Goal: Task Accomplishment & Management: Use online tool/utility

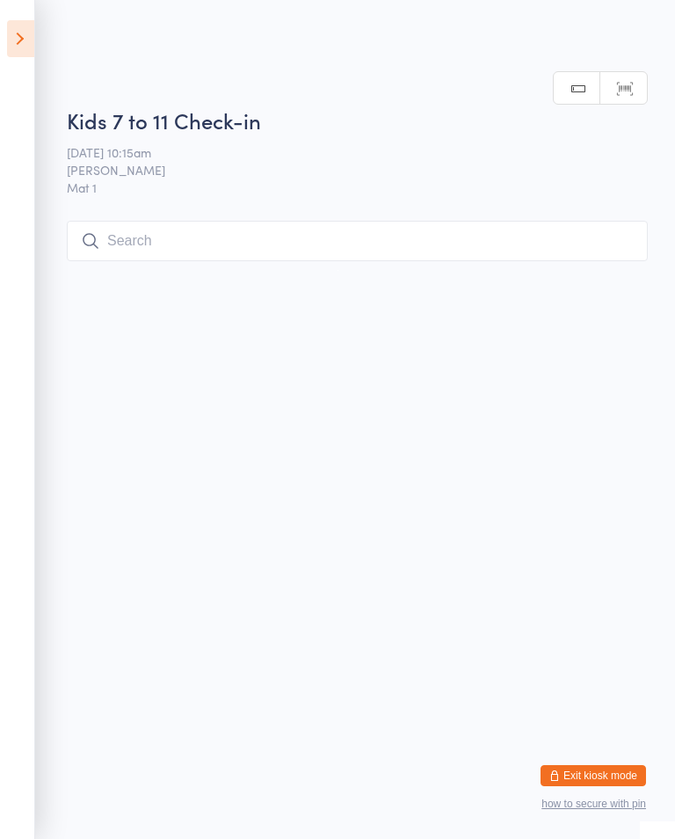
click at [476, 242] on input "search" at bounding box center [357, 241] width 581 height 40
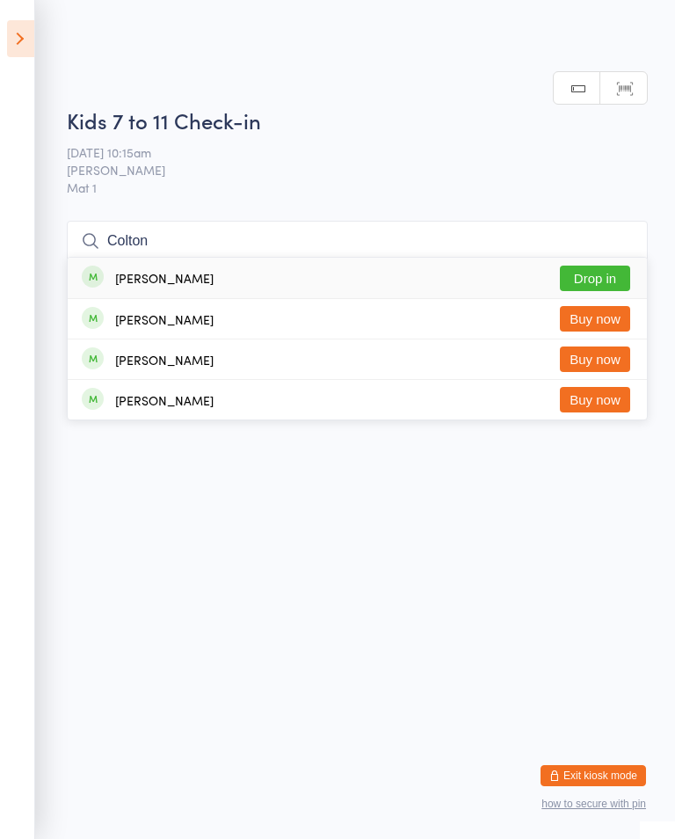
type input "Colton"
click at [620, 266] on button "Drop in" at bounding box center [595, 278] width 70 height 25
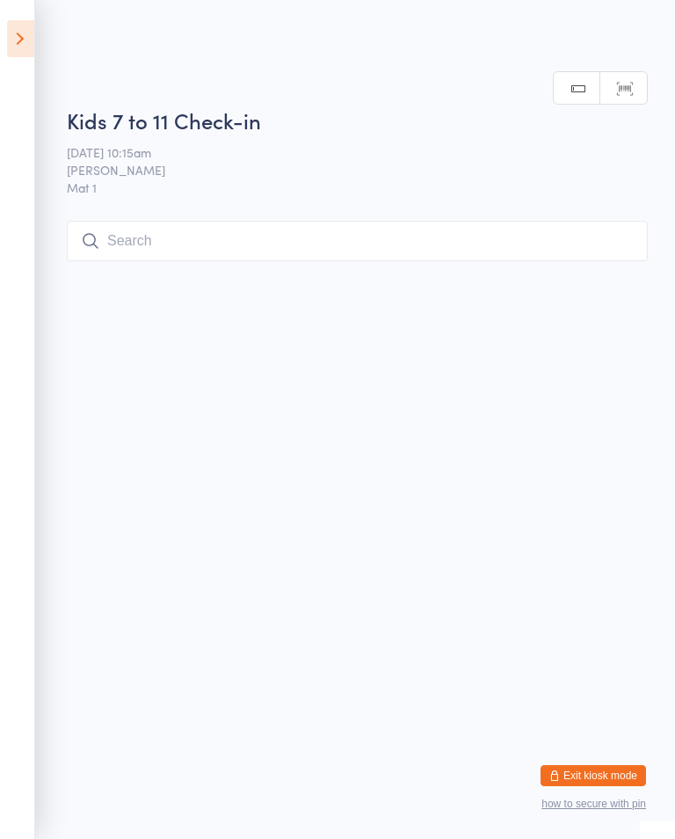
scroll to position [0, 0]
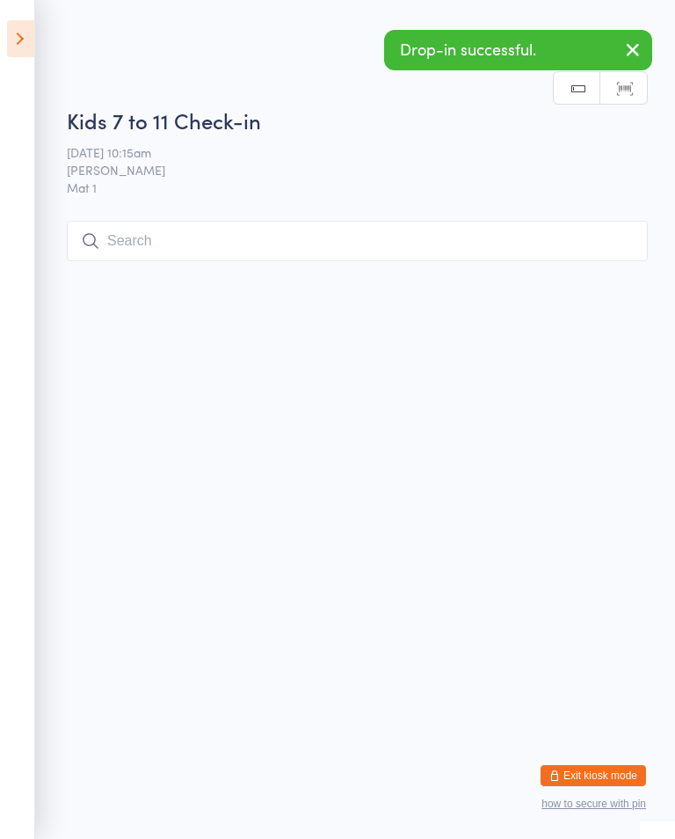
click at [366, 258] on input "search" at bounding box center [357, 241] width 581 height 40
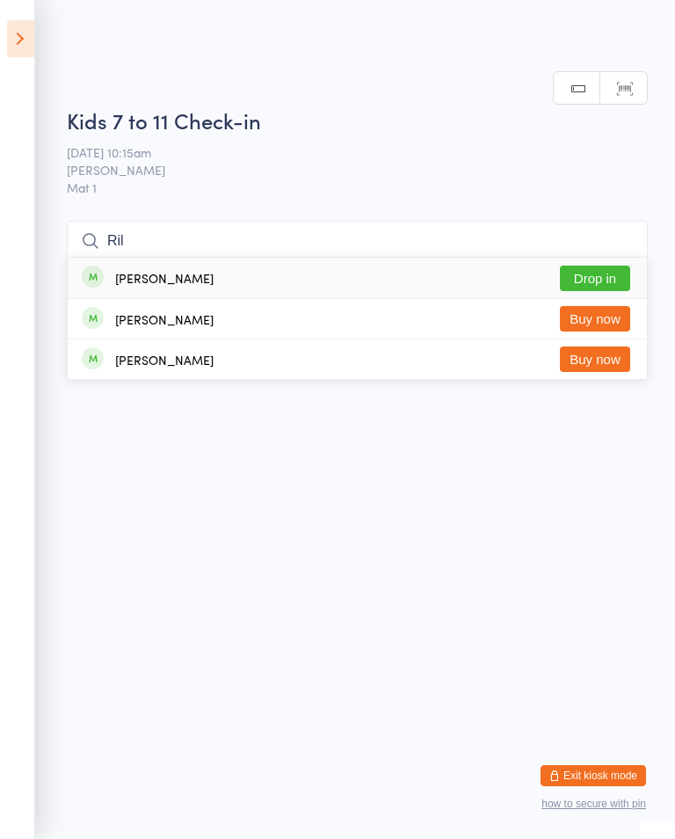
type input "Ril"
click at [593, 266] on button "Drop in" at bounding box center [595, 278] width 70 height 25
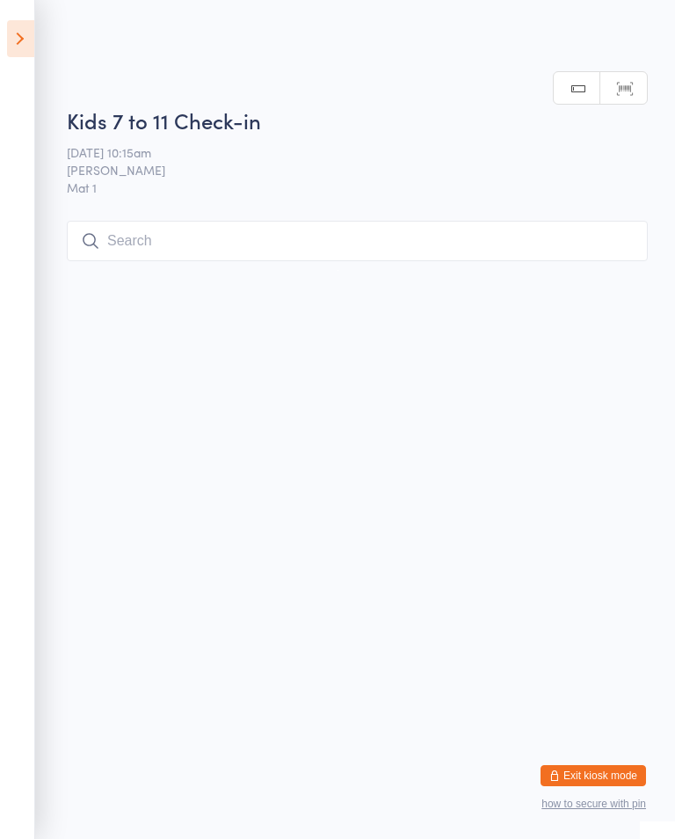
scroll to position [0, 0]
click at [175, 238] on input "search" at bounding box center [357, 241] width 581 height 40
type input "Evy"
click at [594, 266] on button "Drop in" at bounding box center [595, 278] width 70 height 25
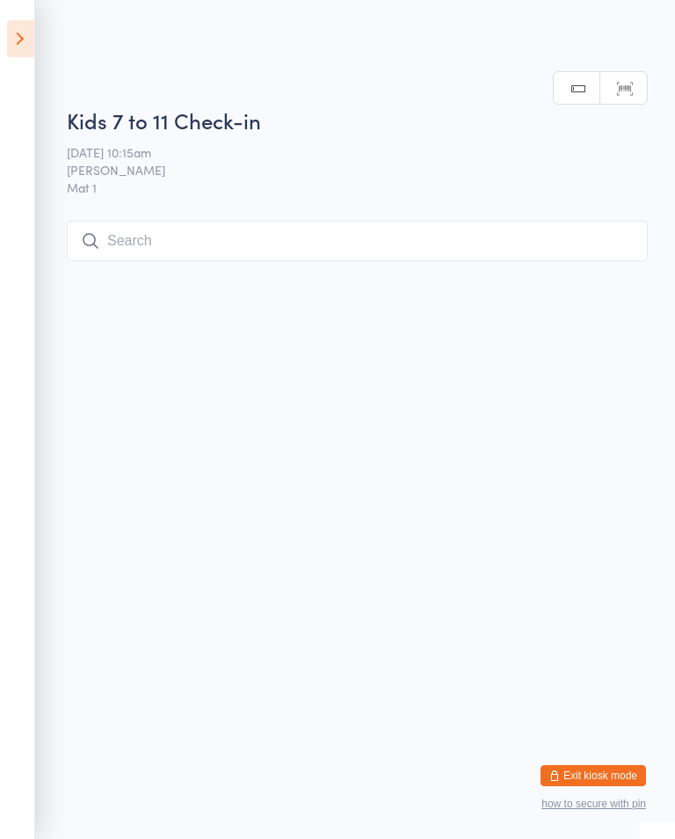
scroll to position [0, 0]
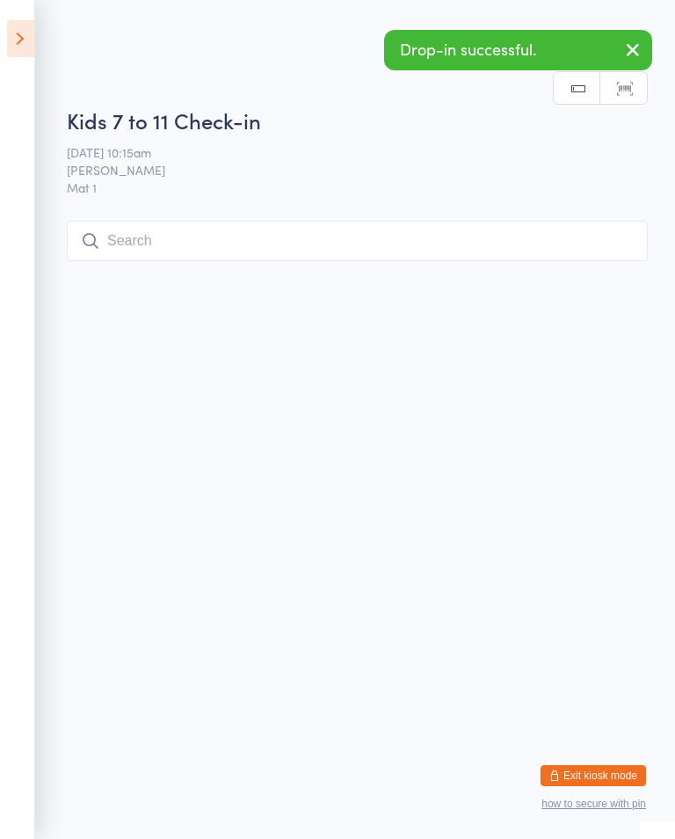
click at [638, 47] on icon "button" at bounding box center [632, 50] width 21 height 22
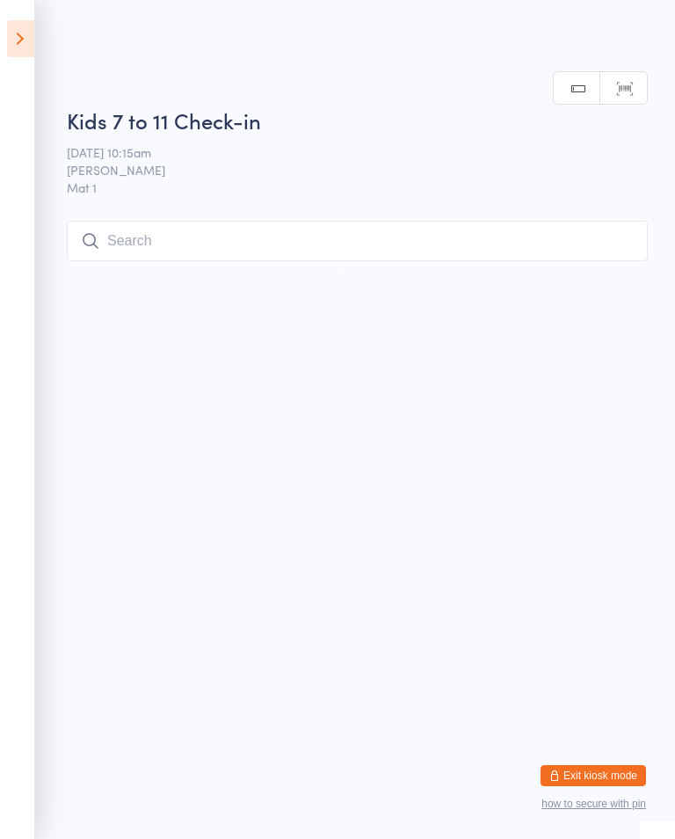
click at [307, 252] on input "search" at bounding box center [357, 241] width 581 height 40
type input "J"
click at [10, 40] on icon at bounding box center [20, 38] width 27 height 37
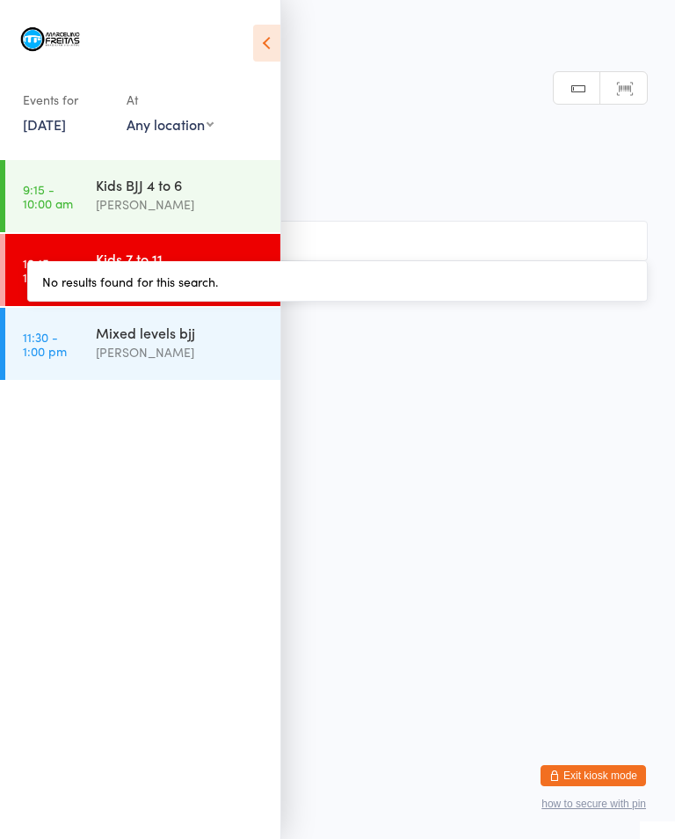
click at [81, 196] on link "9:15 - 10:00 am Kids BJJ 4 to 6 [PERSON_NAME]" at bounding box center [142, 196] width 275 height 72
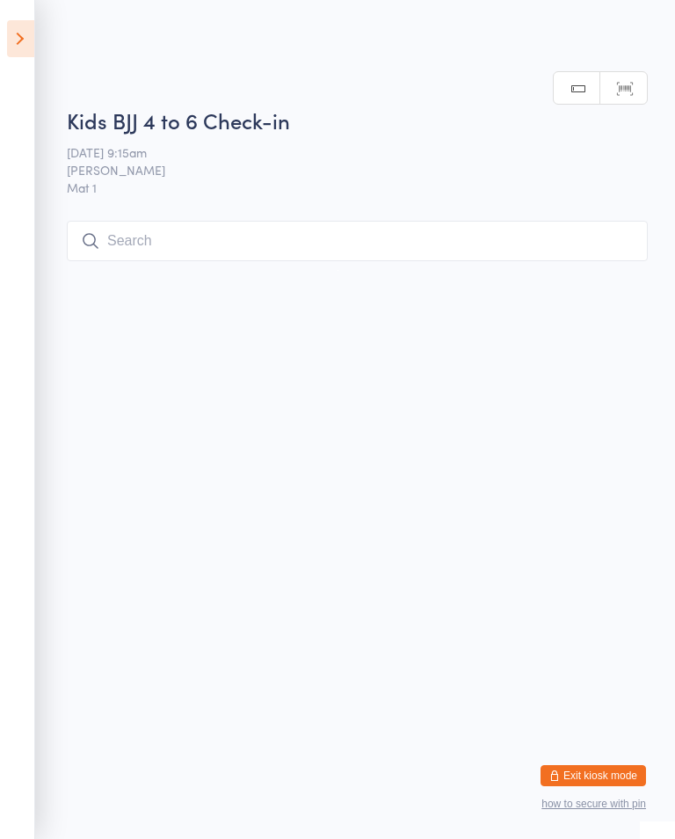
click at [338, 229] on input "search" at bounding box center [357, 241] width 581 height 40
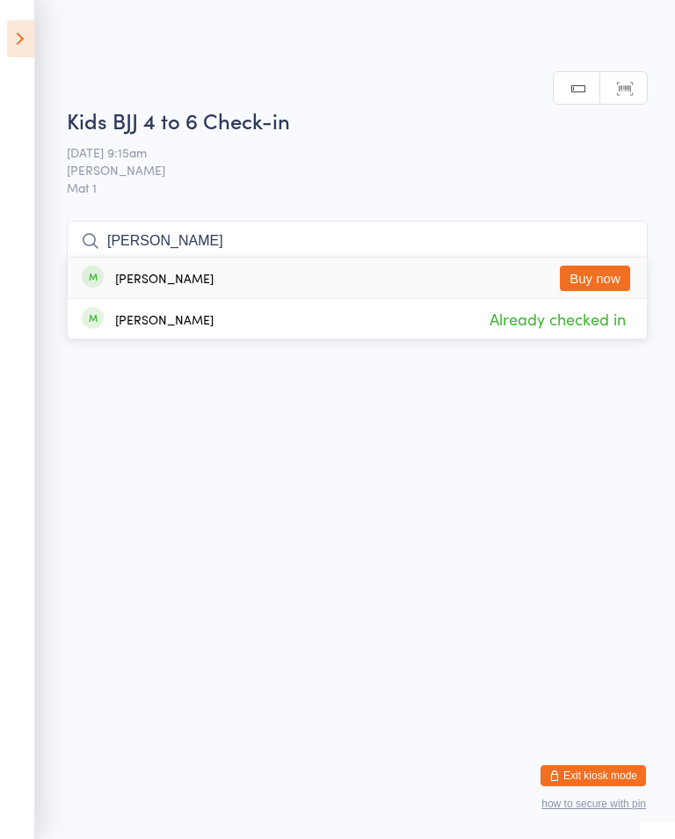
type input "J"
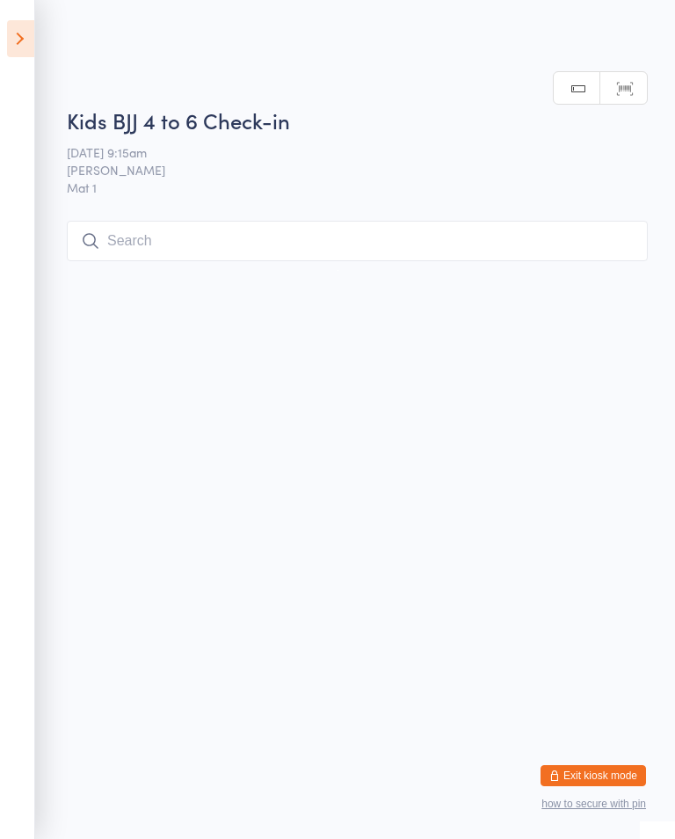
scroll to position [0, 0]
click at [25, 40] on icon at bounding box center [20, 38] width 27 height 37
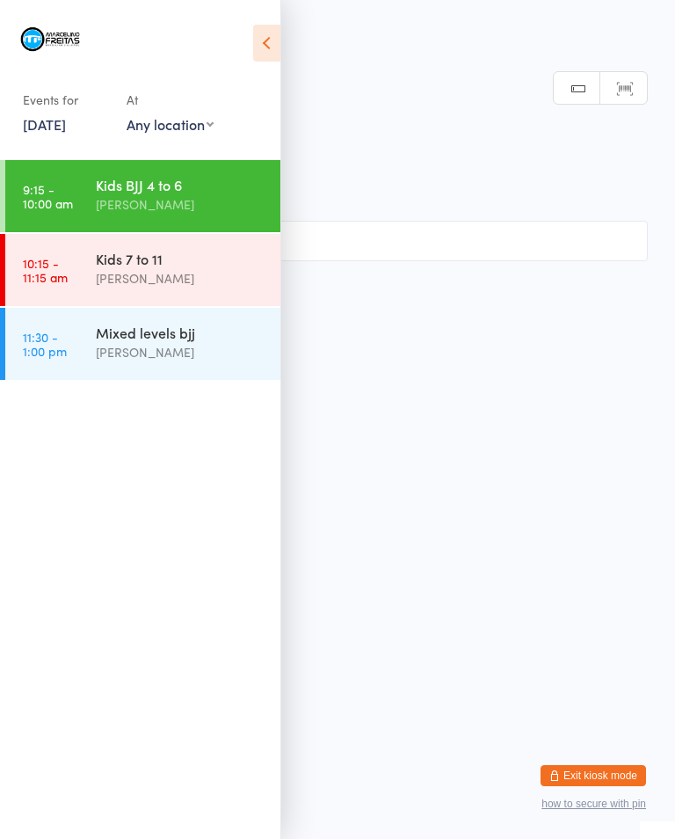
click at [208, 272] on div "[PERSON_NAME]" at bounding box center [181, 278] width 170 height 20
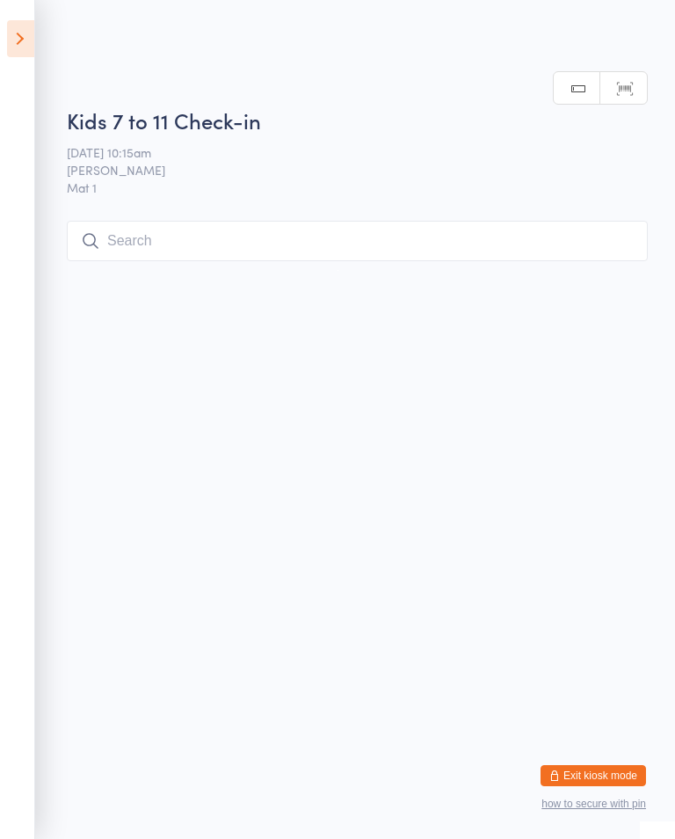
click at [356, 244] on input "search" at bounding box center [357, 241] width 581 height 40
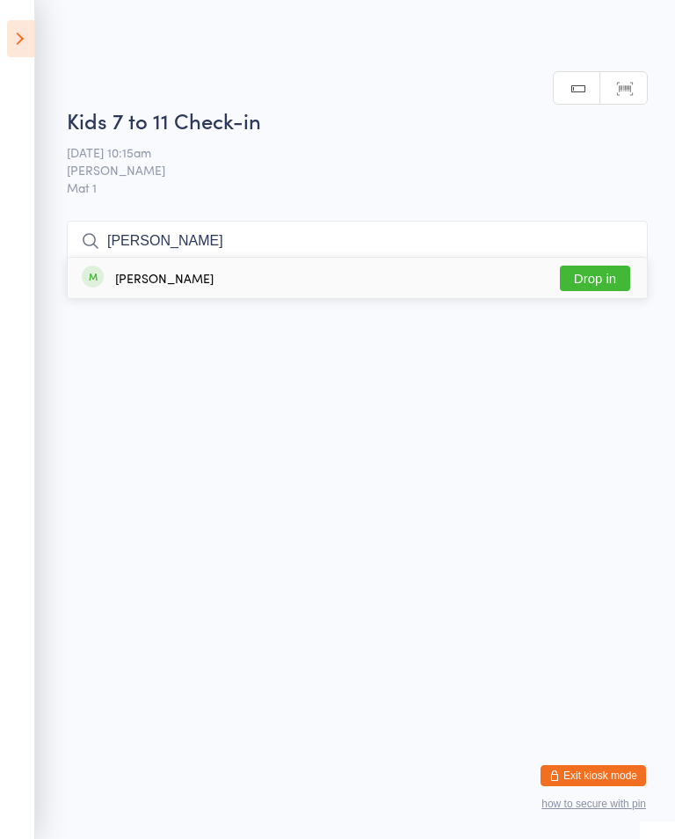
type input "[PERSON_NAME]"
click at [605, 266] on button "Drop in" at bounding box center [595, 278] width 70 height 25
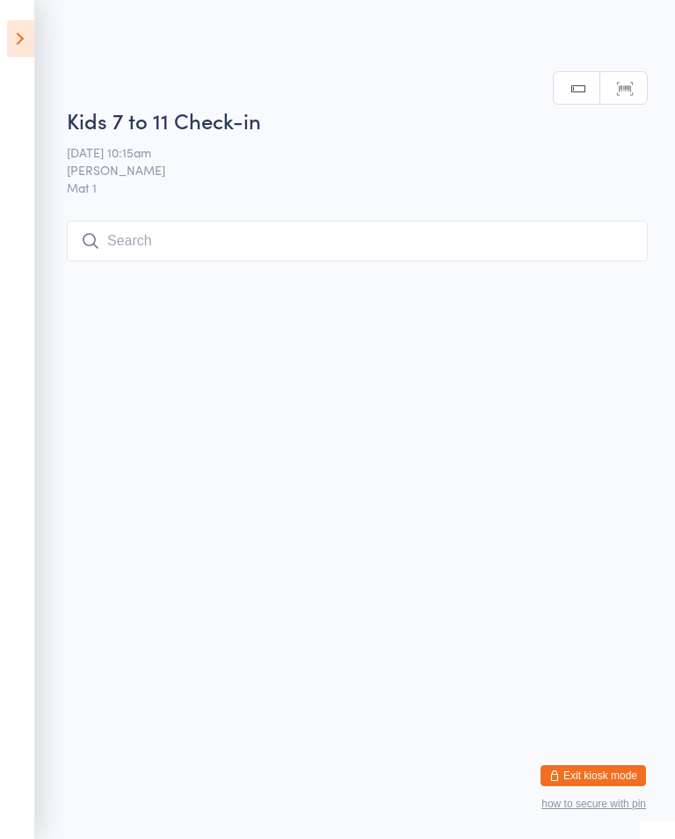
scroll to position [0, 0]
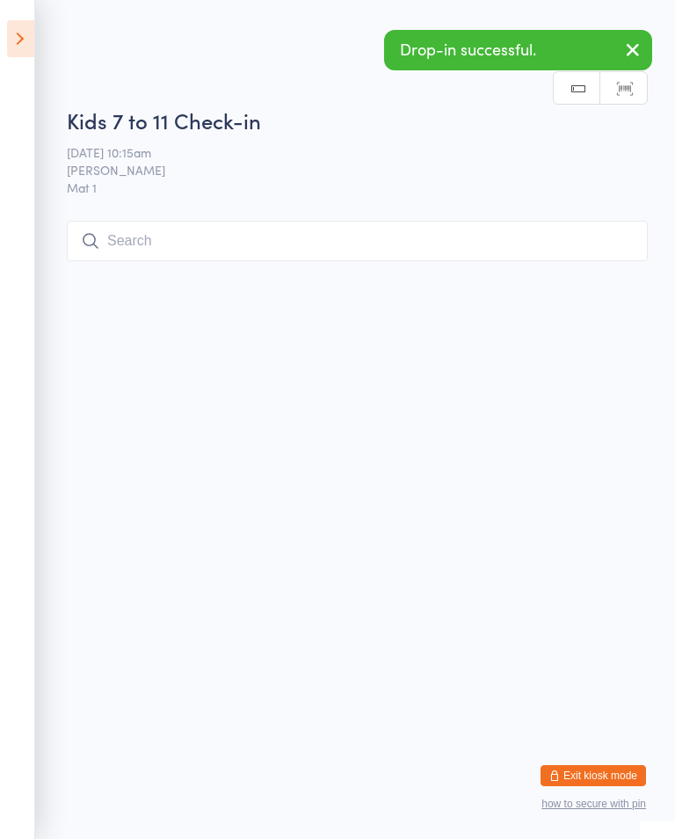
click at [357, 257] on input "search" at bounding box center [357, 241] width 581 height 40
type input "Jod"
click at [610, 266] on button "Drop in" at bounding box center [595, 278] width 70 height 25
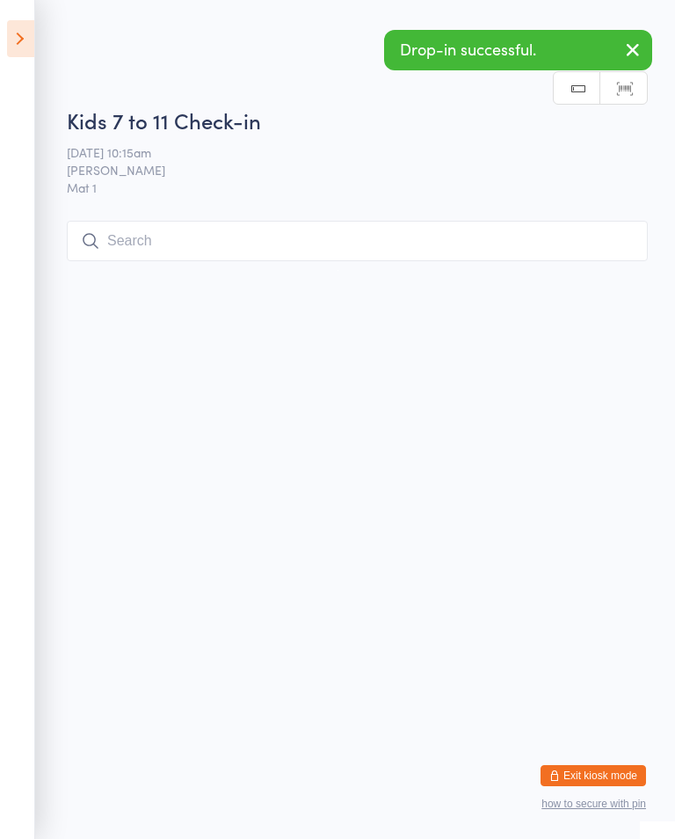
click at [495, 256] on input "search" at bounding box center [357, 241] width 581 height 40
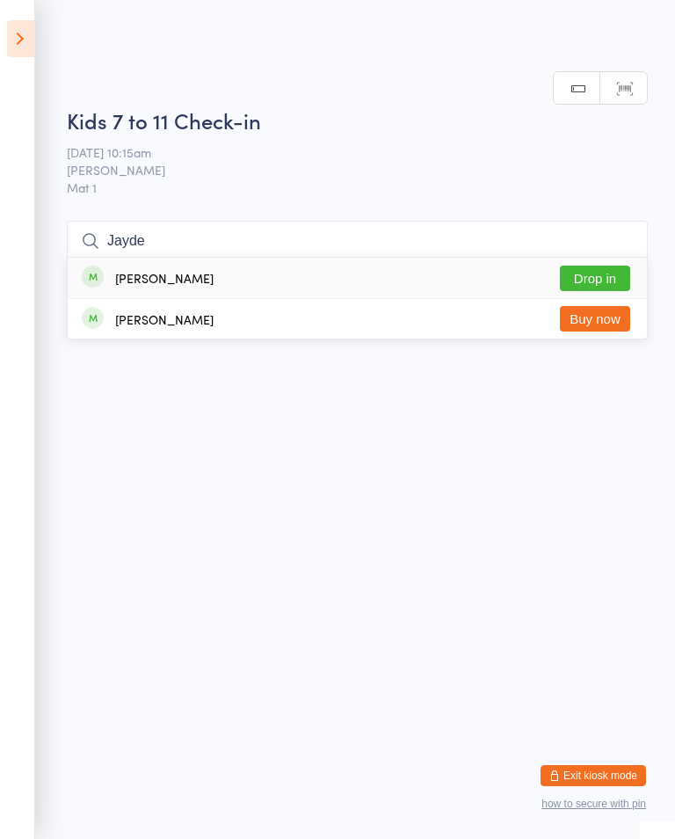
type input "Jayde"
click at [606, 258] on div "[PERSON_NAME] Drop in" at bounding box center [357, 278] width 579 height 40
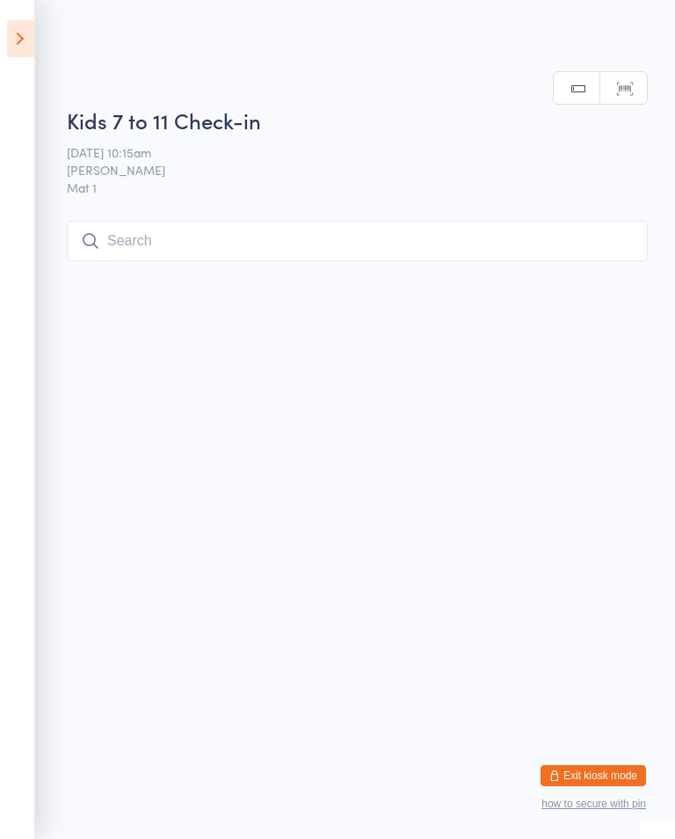
scroll to position [0, 0]
click at [195, 241] on input "search" at bounding box center [357, 241] width 581 height 40
type input "Ash"
click at [587, 266] on button "Drop in" at bounding box center [595, 278] width 70 height 25
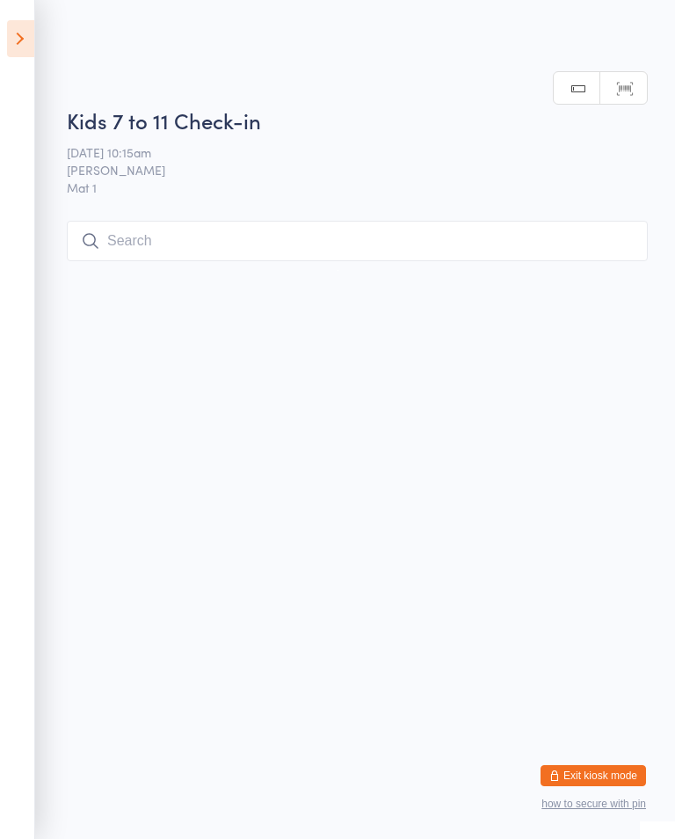
scroll to position [0, 0]
click at [522, 236] on input "search" at bounding box center [357, 241] width 581 height 40
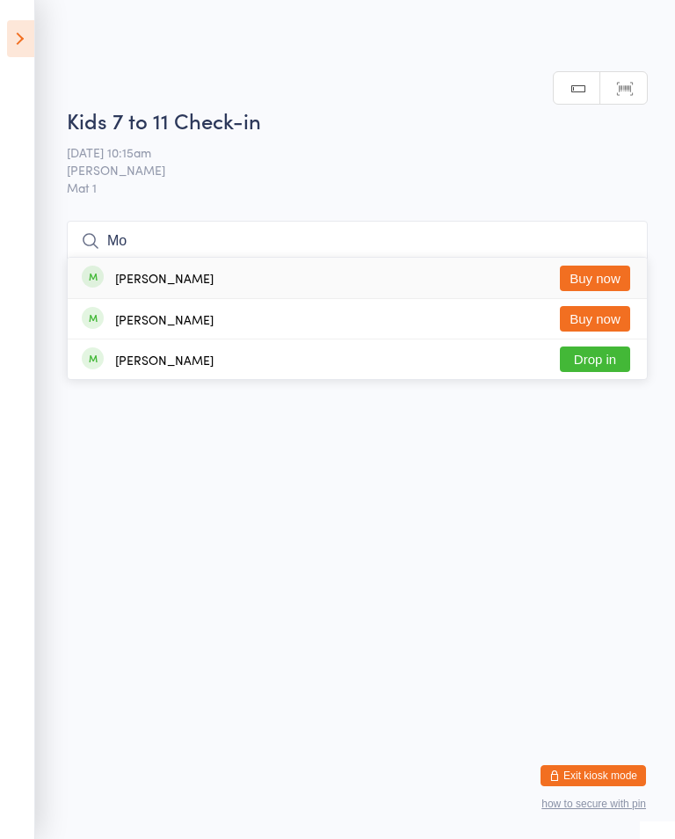
type input "Mo"
click at [615, 346] on button "Drop in" at bounding box center [595, 358] width 70 height 25
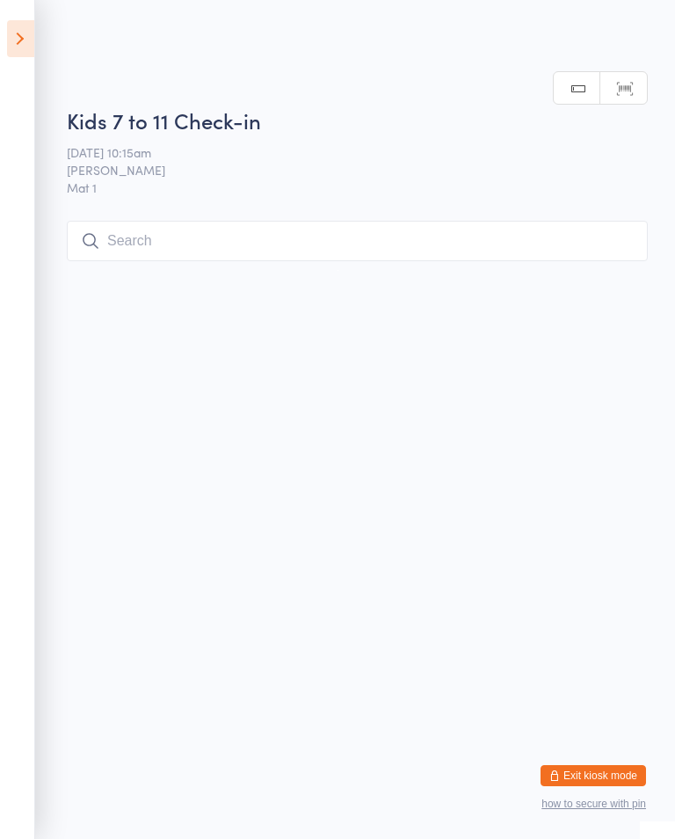
scroll to position [0, 0]
